Goal: Task Accomplishment & Management: Use online tool/utility

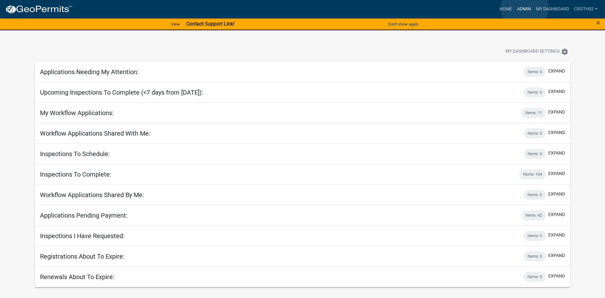
click at [525, 8] on link "Admin" at bounding box center [524, 9] width 19 height 12
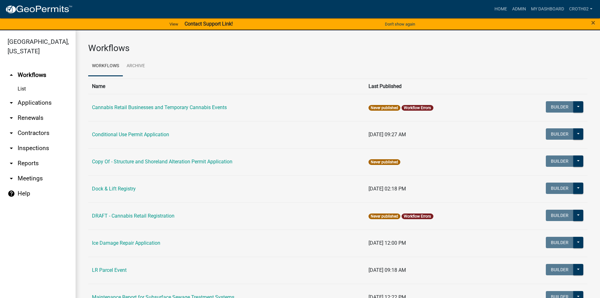
click at [38, 105] on link "arrow_drop_down Applications" at bounding box center [38, 102] width 76 height 15
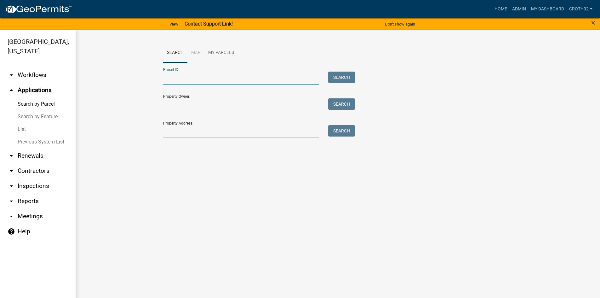
paste input "03000110074000"
type input "03000110074000"
click at [352, 82] on button "Search" at bounding box center [341, 77] width 27 height 11
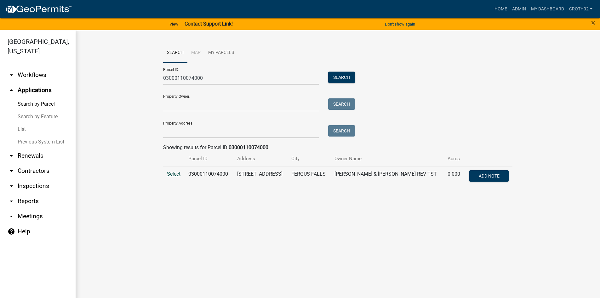
click at [171, 172] on span "Select" at bounding box center [174, 174] width 14 height 6
